Goal: Information Seeking & Learning: Learn about a topic

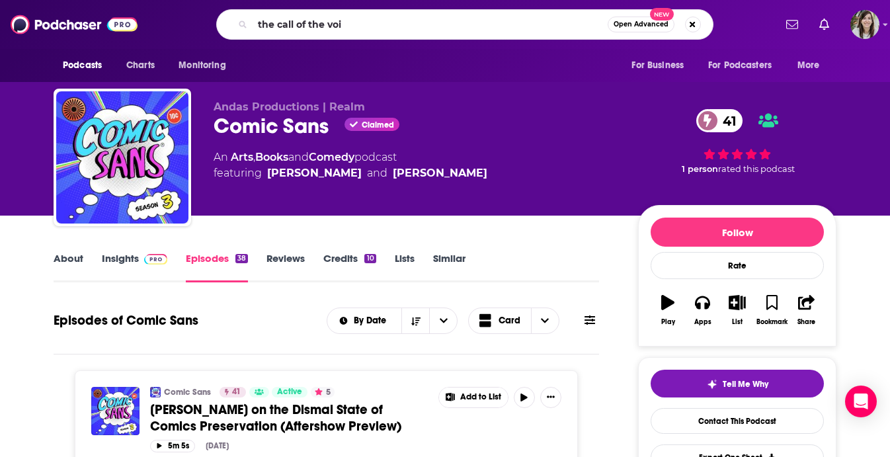
type input "the call of the void"
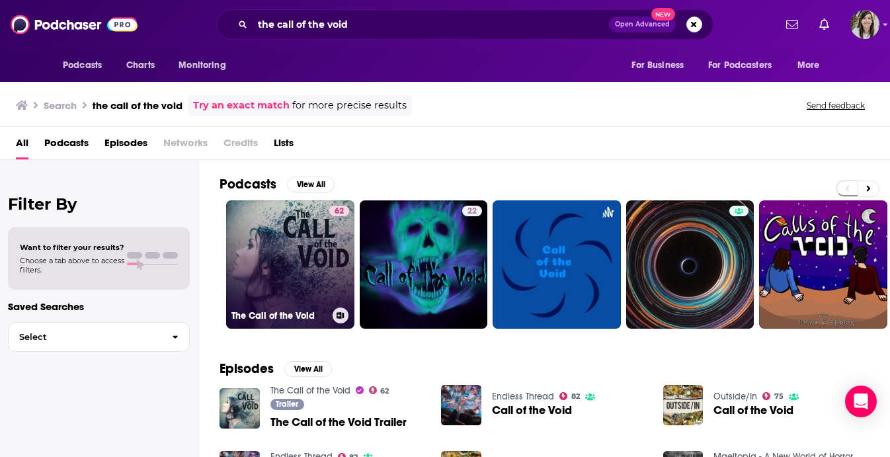
click at [282, 249] on link "62 The Call of the Void" at bounding box center [290, 264] width 128 height 128
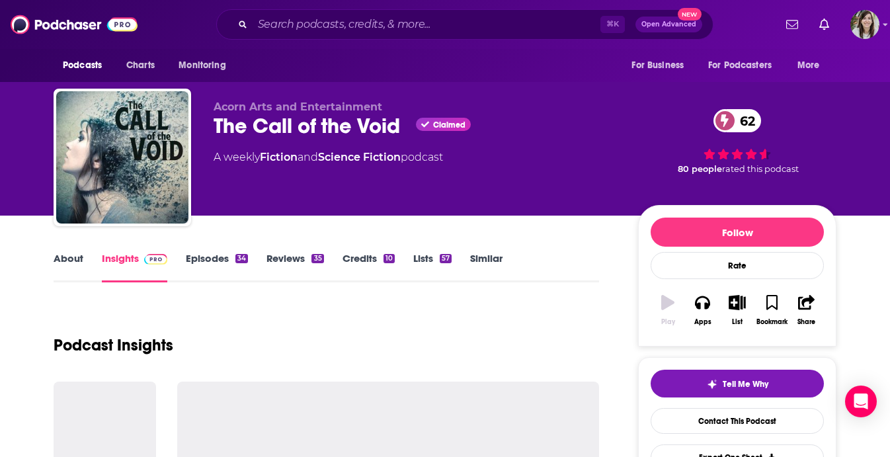
scroll to position [61, 0]
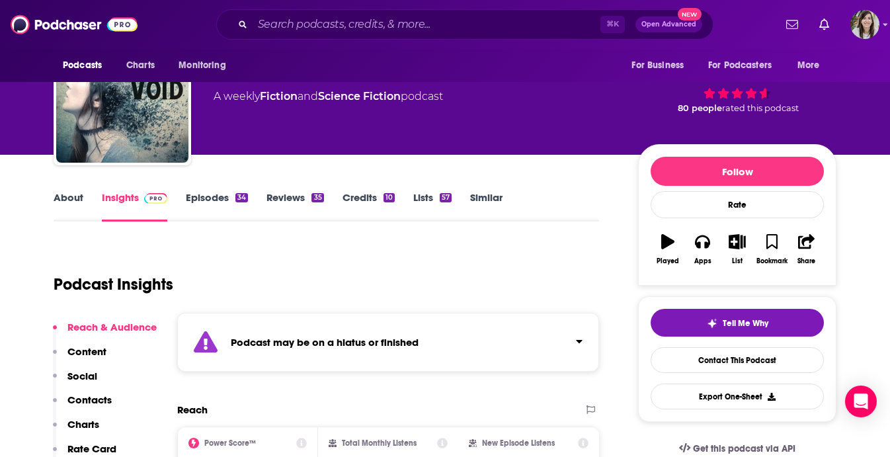
click at [226, 205] on link "Episodes 34" at bounding box center [217, 206] width 62 height 30
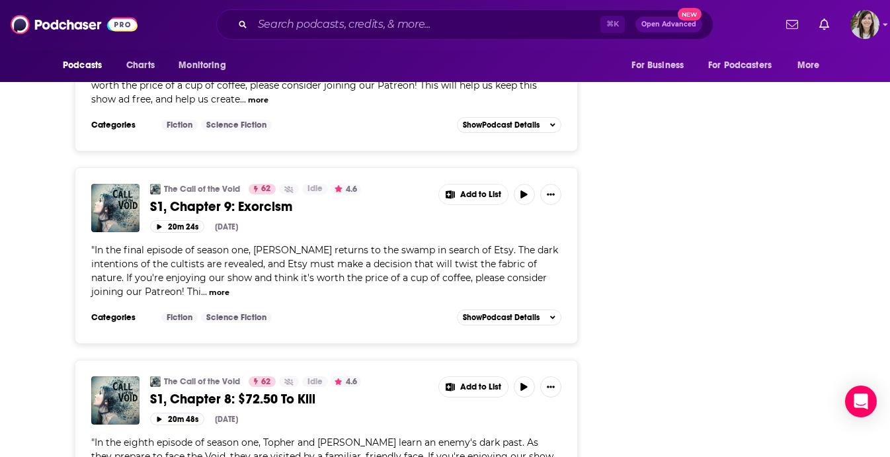
scroll to position [4831, 0]
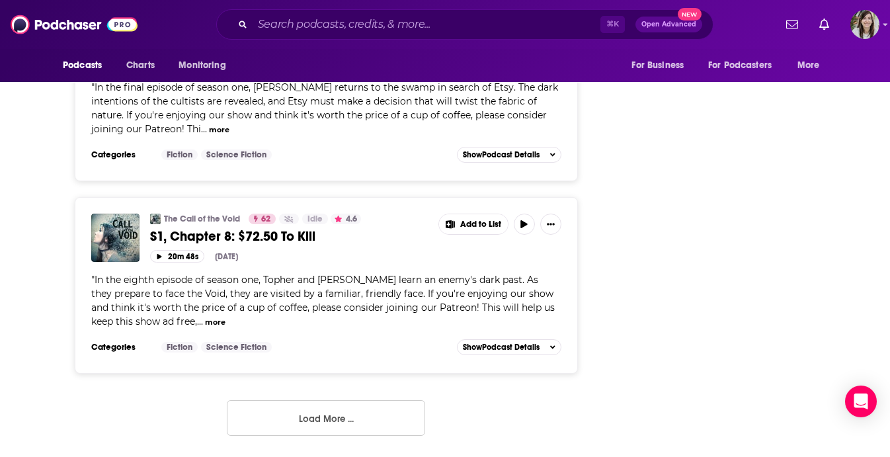
click at [325, 419] on button "Load More ..." at bounding box center [326, 418] width 198 height 36
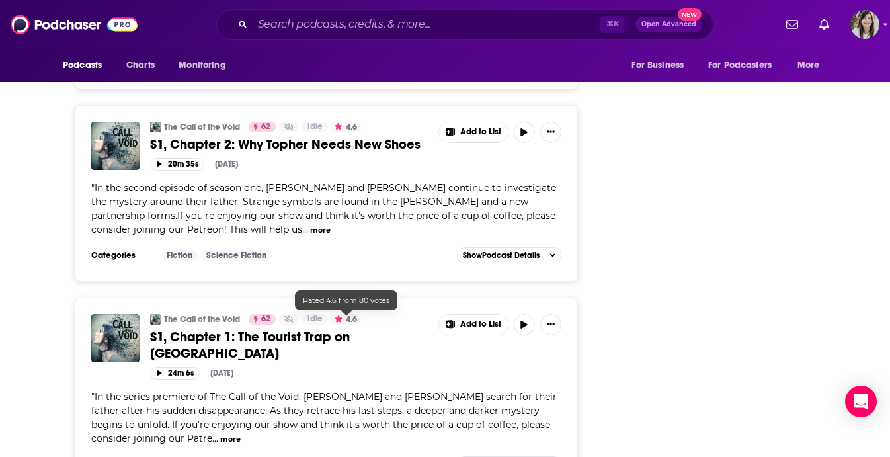
scroll to position [6500, 0]
